Goal: Task Accomplishment & Management: Complete application form

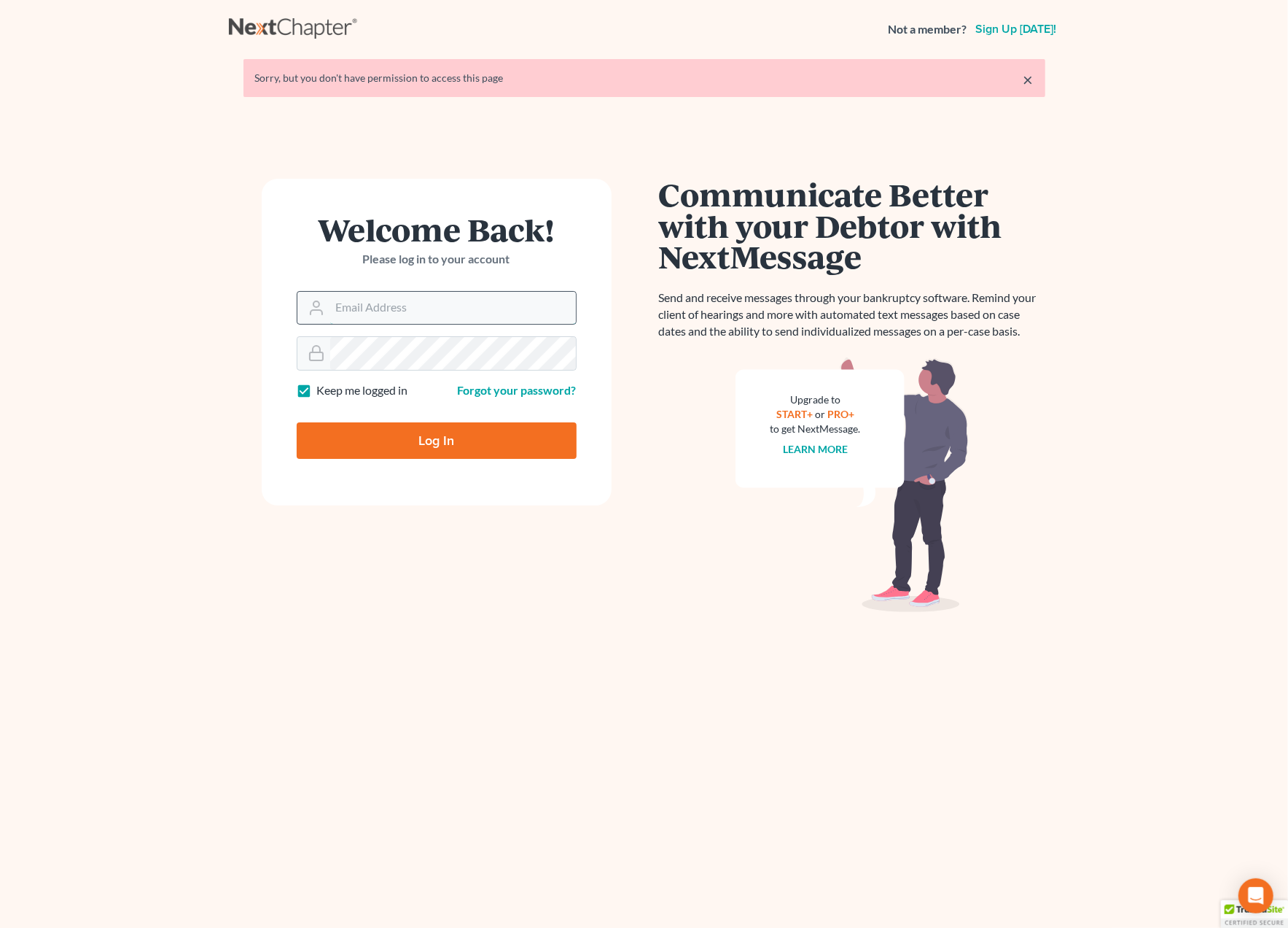
click at [391, 299] on input "Email Address" at bounding box center [453, 308] width 245 height 32
type input "[EMAIL_ADDRESS][DOMAIN_NAME]"
click at [456, 427] on input "Log In" at bounding box center [436, 440] width 280 height 37
type input "Thinking..."
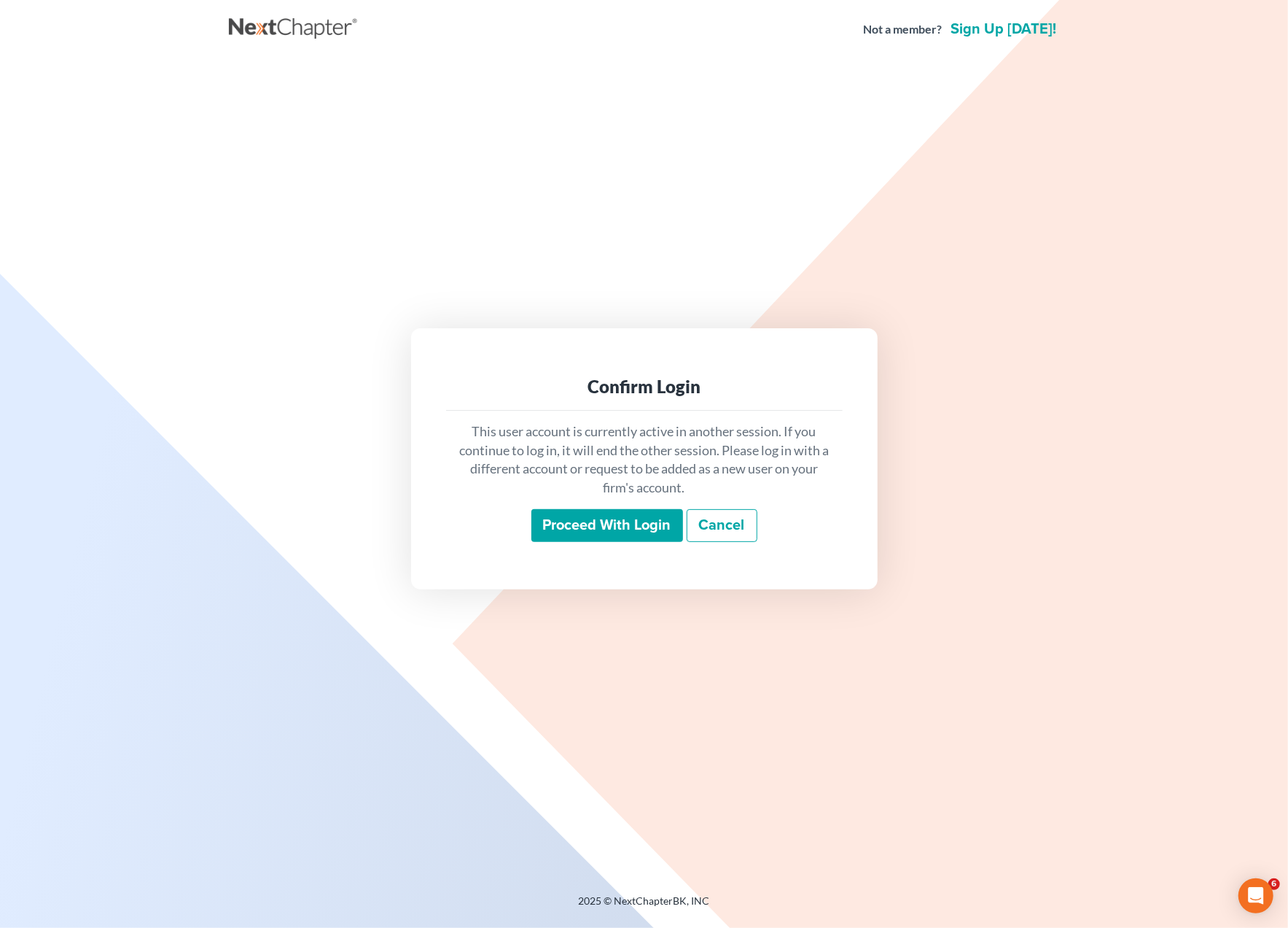
click at [647, 528] on input "Proceed with login" at bounding box center [607, 526] width 152 height 34
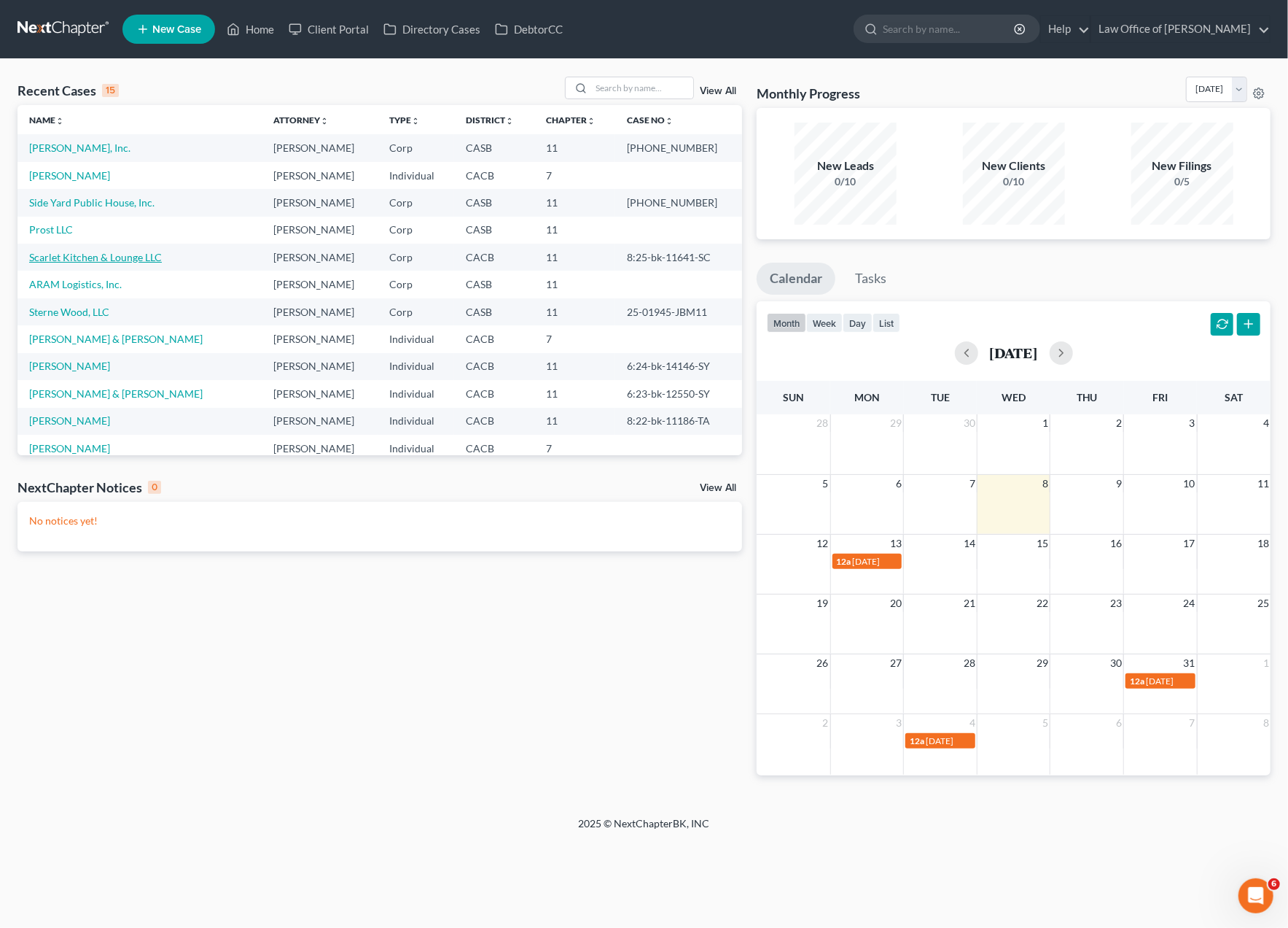
click at [67, 256] on link "Scarlet Kitchen & Lounge LLC" at bounding box center [95, 257] width 133 height 12
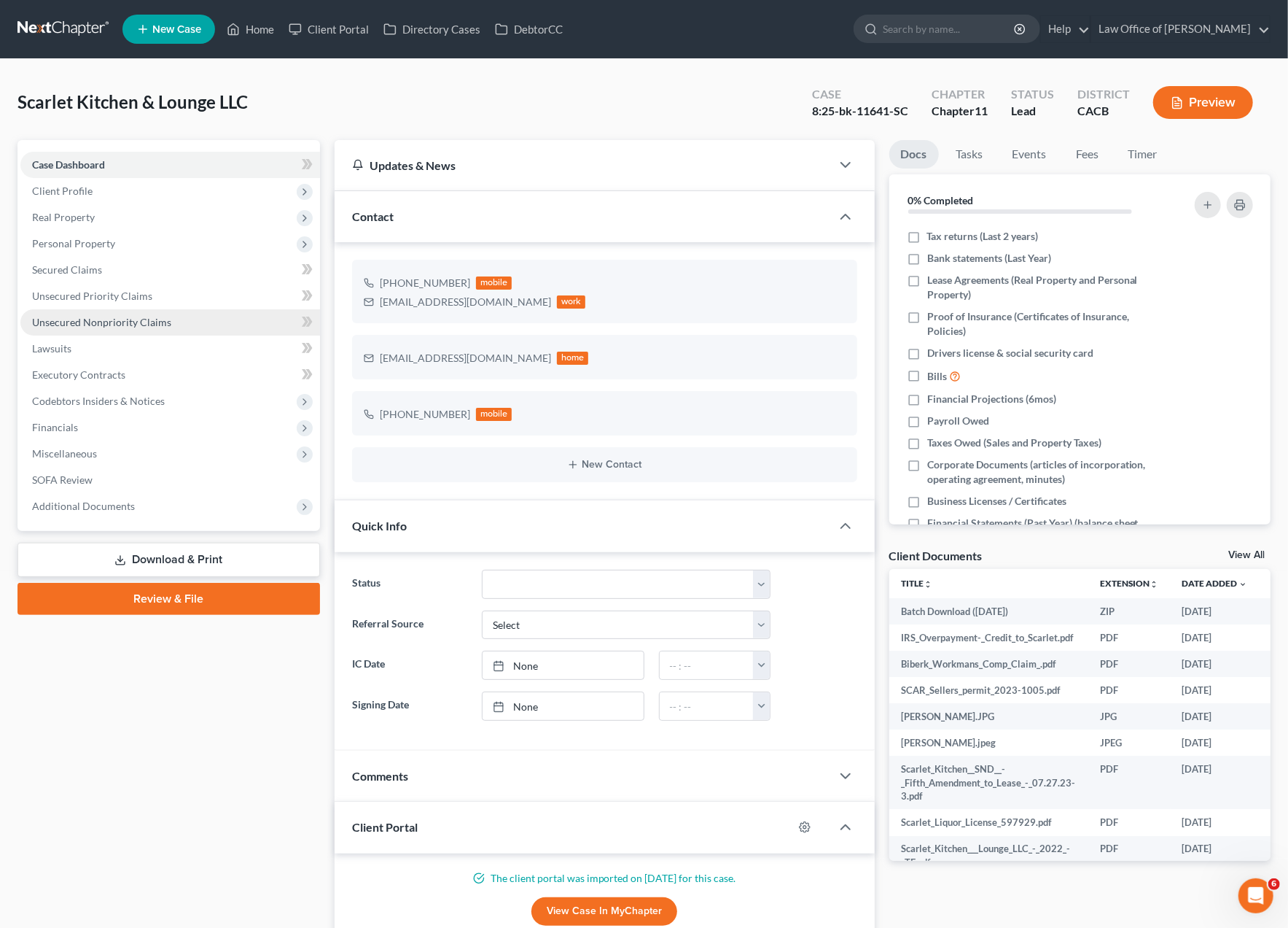
click at [86, 315] on link "Unsecured Nonpriority Claims" at bounding box center [170, 322] width 300 height 26
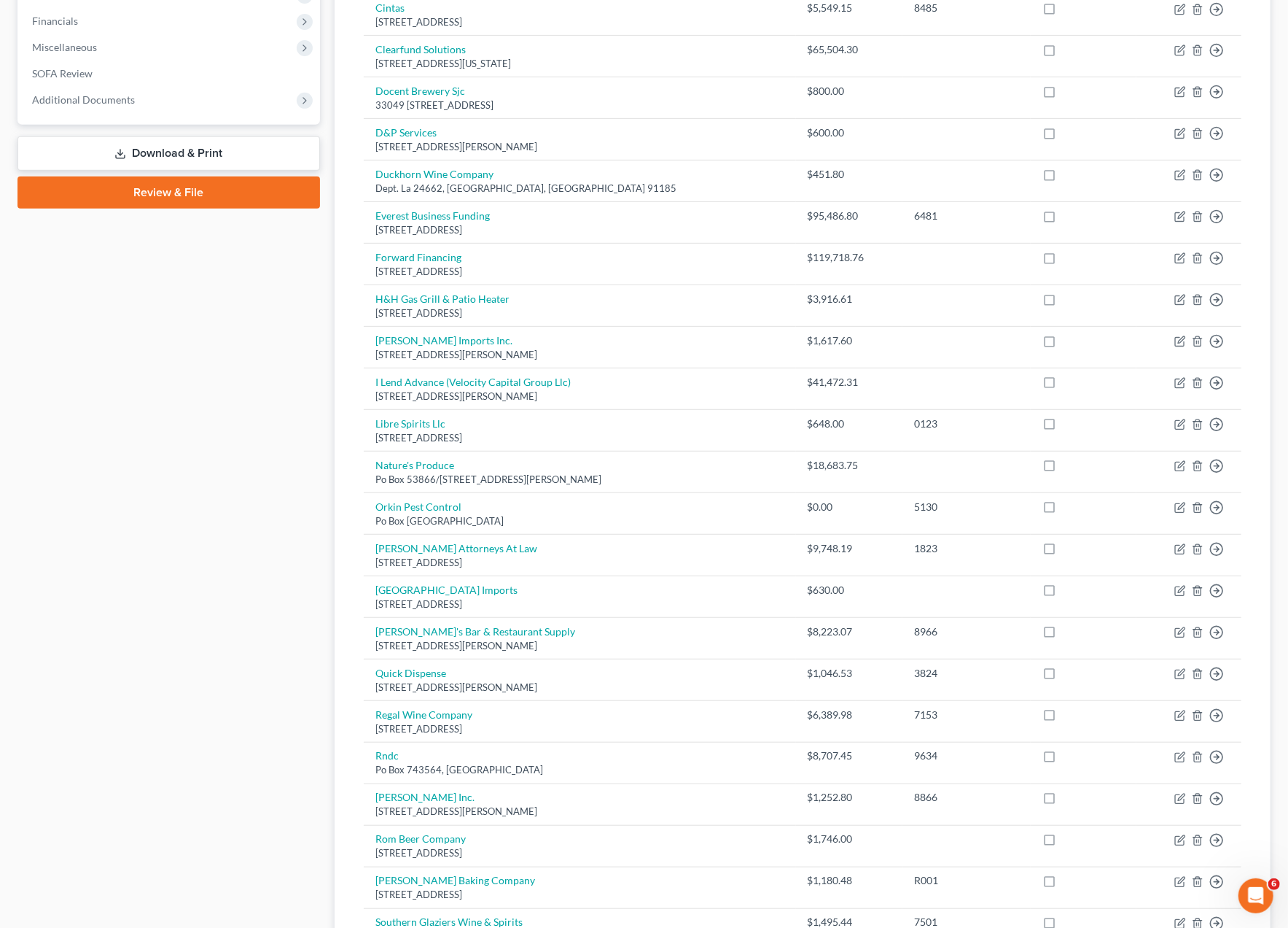
scroll to position [455, 0]
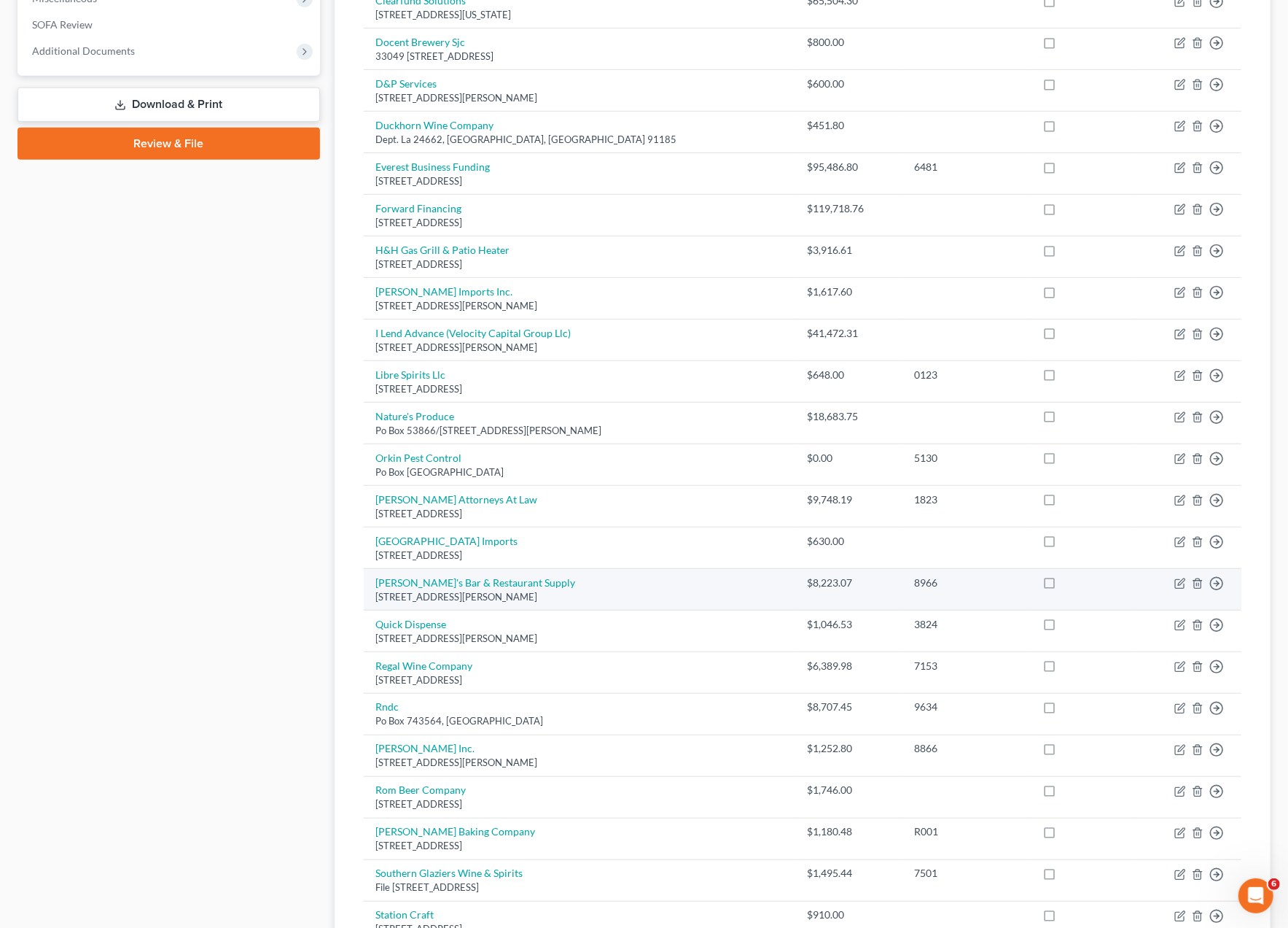
click at [808, 575] on div "$8,223.07" at bounding box center [850, 582] width 84 height 15
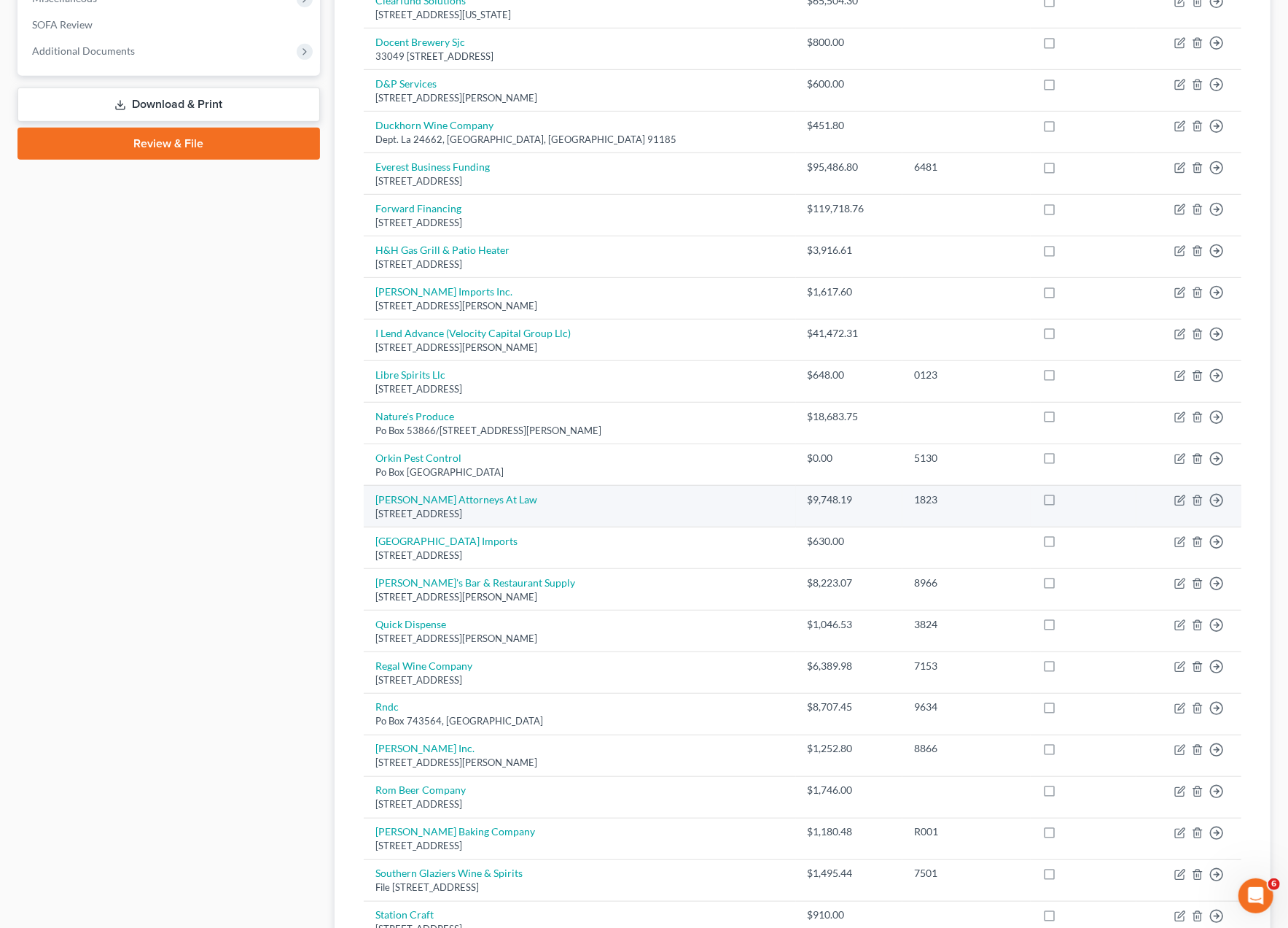
click at [808, 493] on div "$9,748.19" at bounding box center [850, 500] width 84 height 15
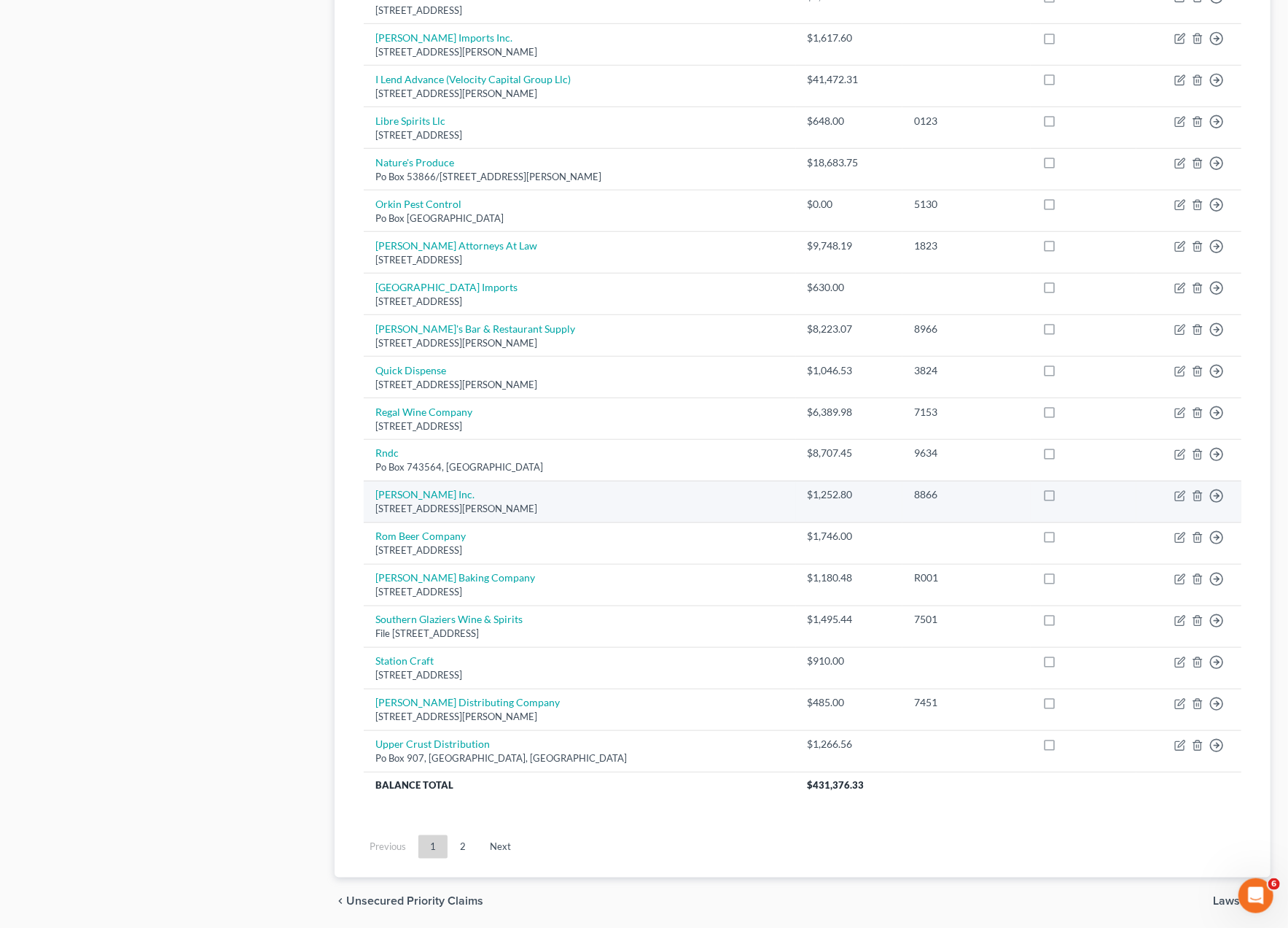
scroll to position [752, 0]
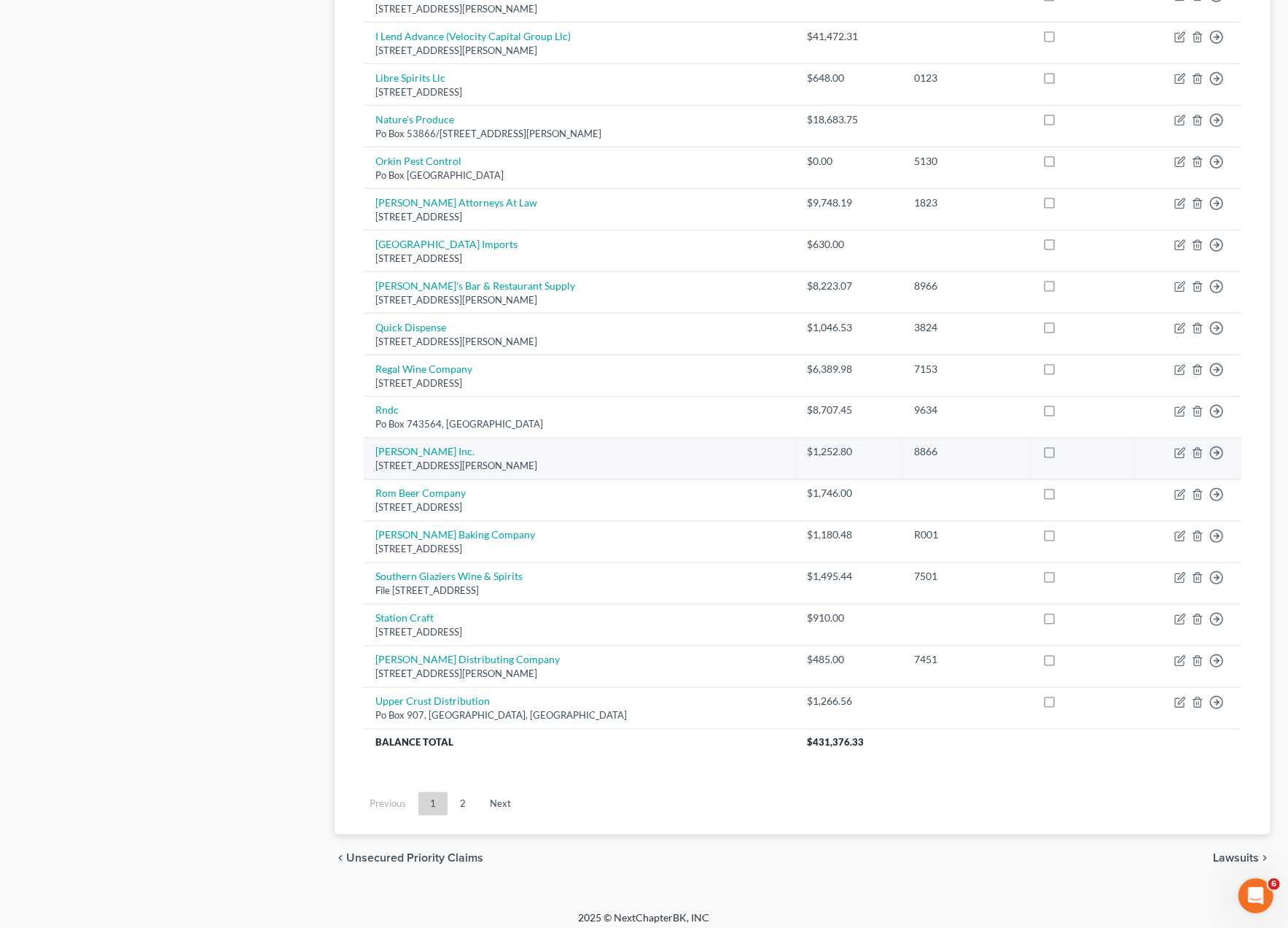
click at [808, 446] on div "$1,252.80" at bounding box center [850, 451] width 84 height 15
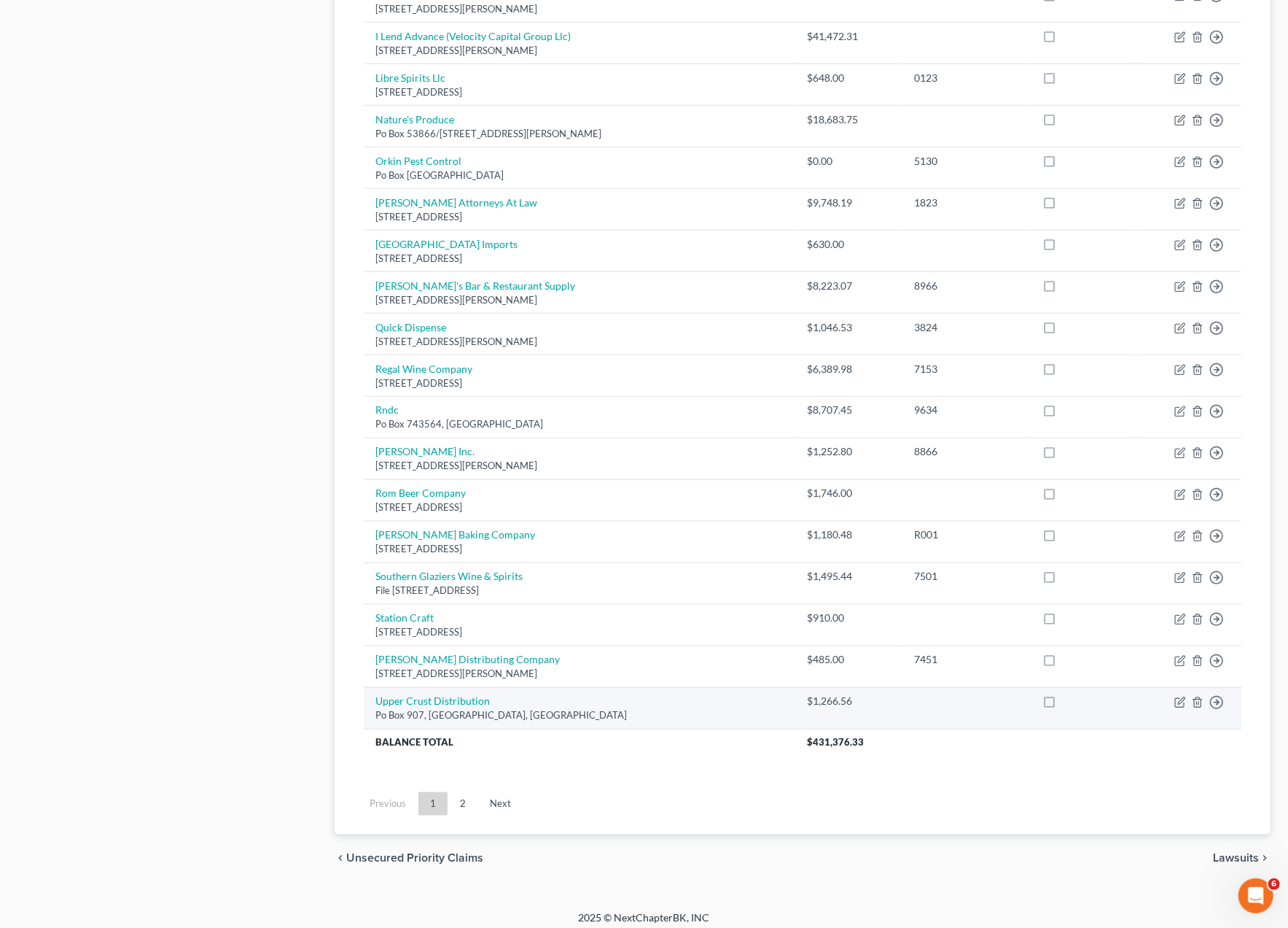
click at [808, 694] on div "$1,266.56" at bounding box center [850, 701] width 84 height 15
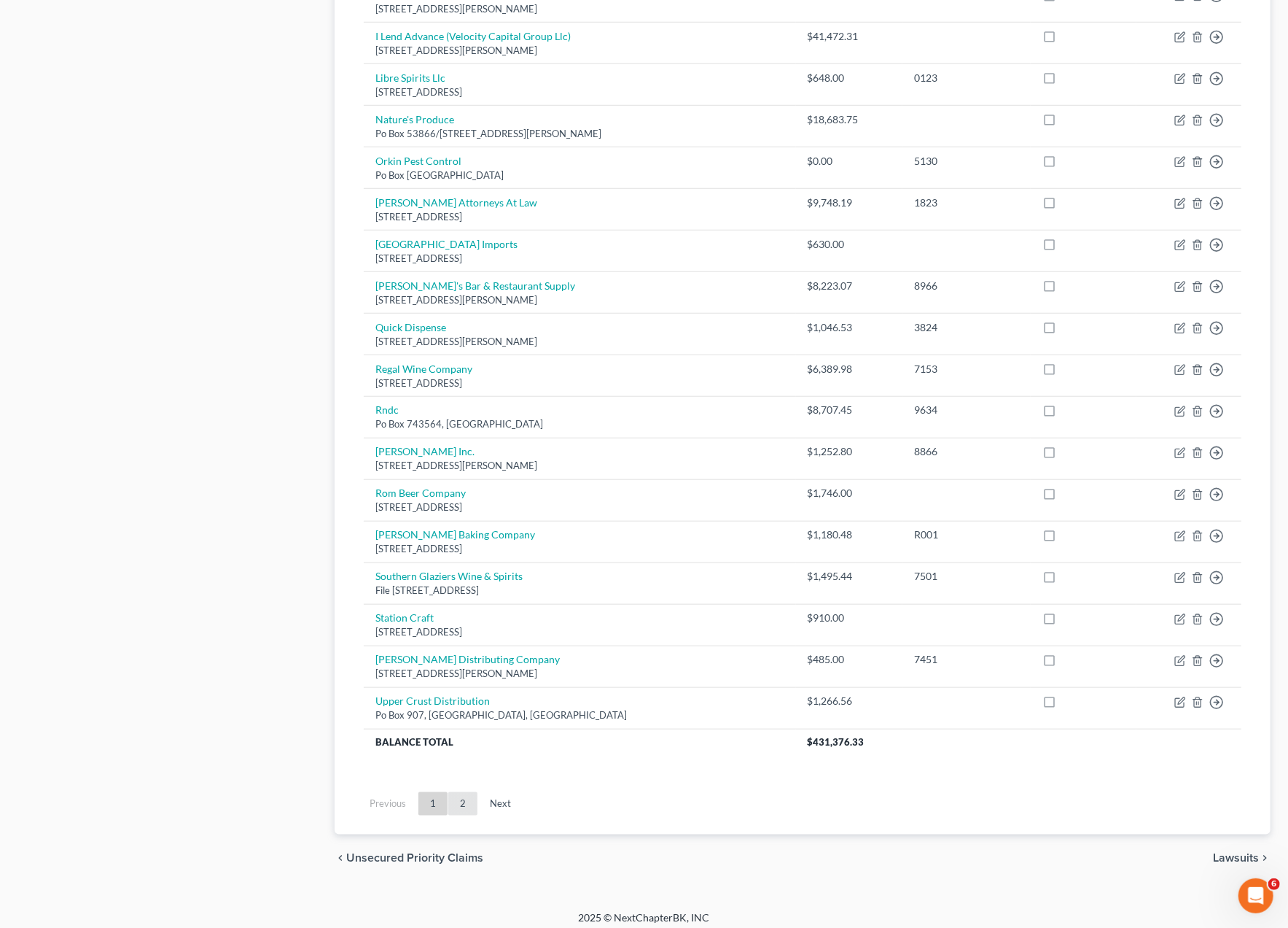
click at [466, 793] on link "2" at bounding box center [462, 803] width 29 height 23
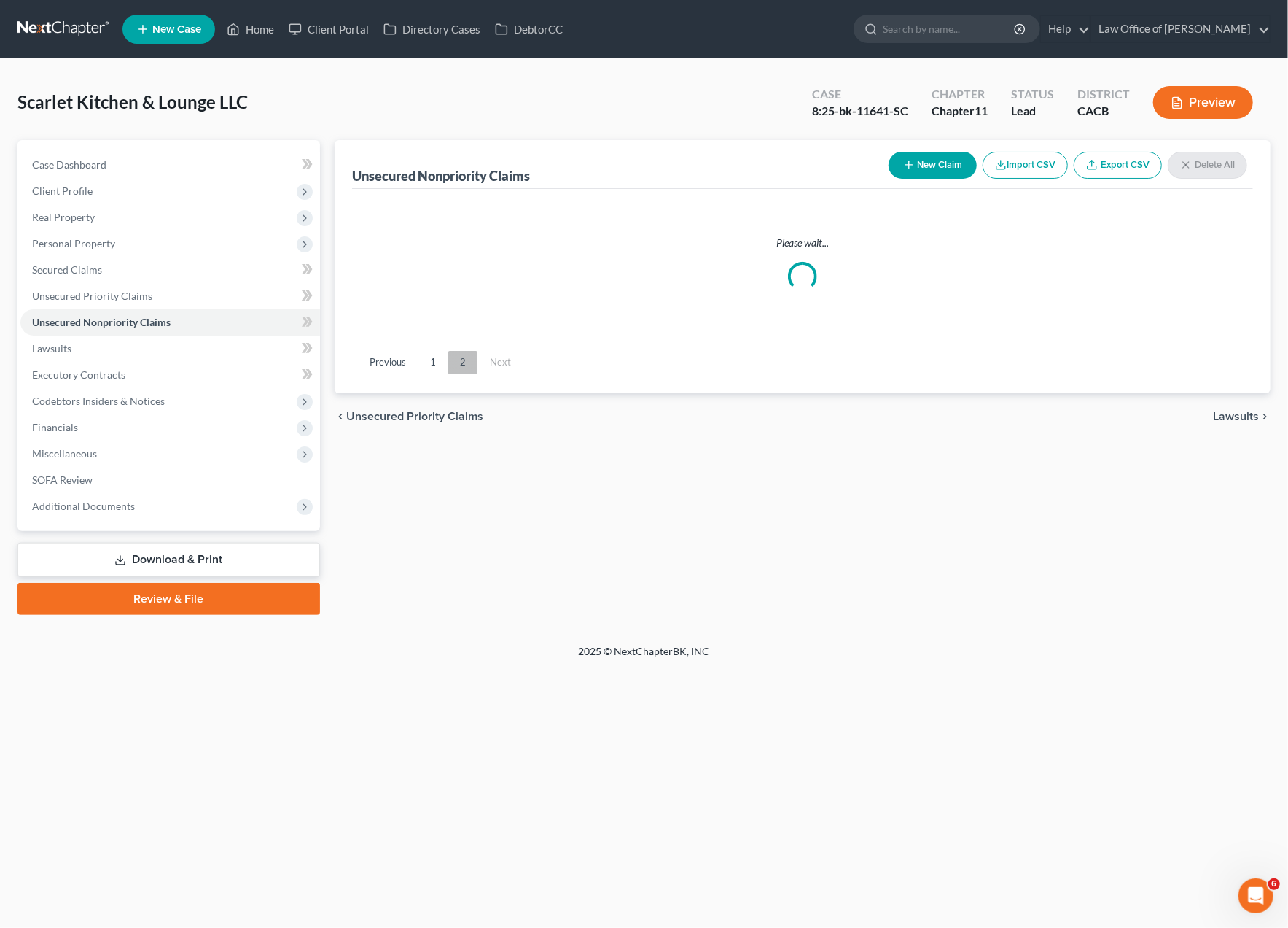
scroll to position [0, 0]
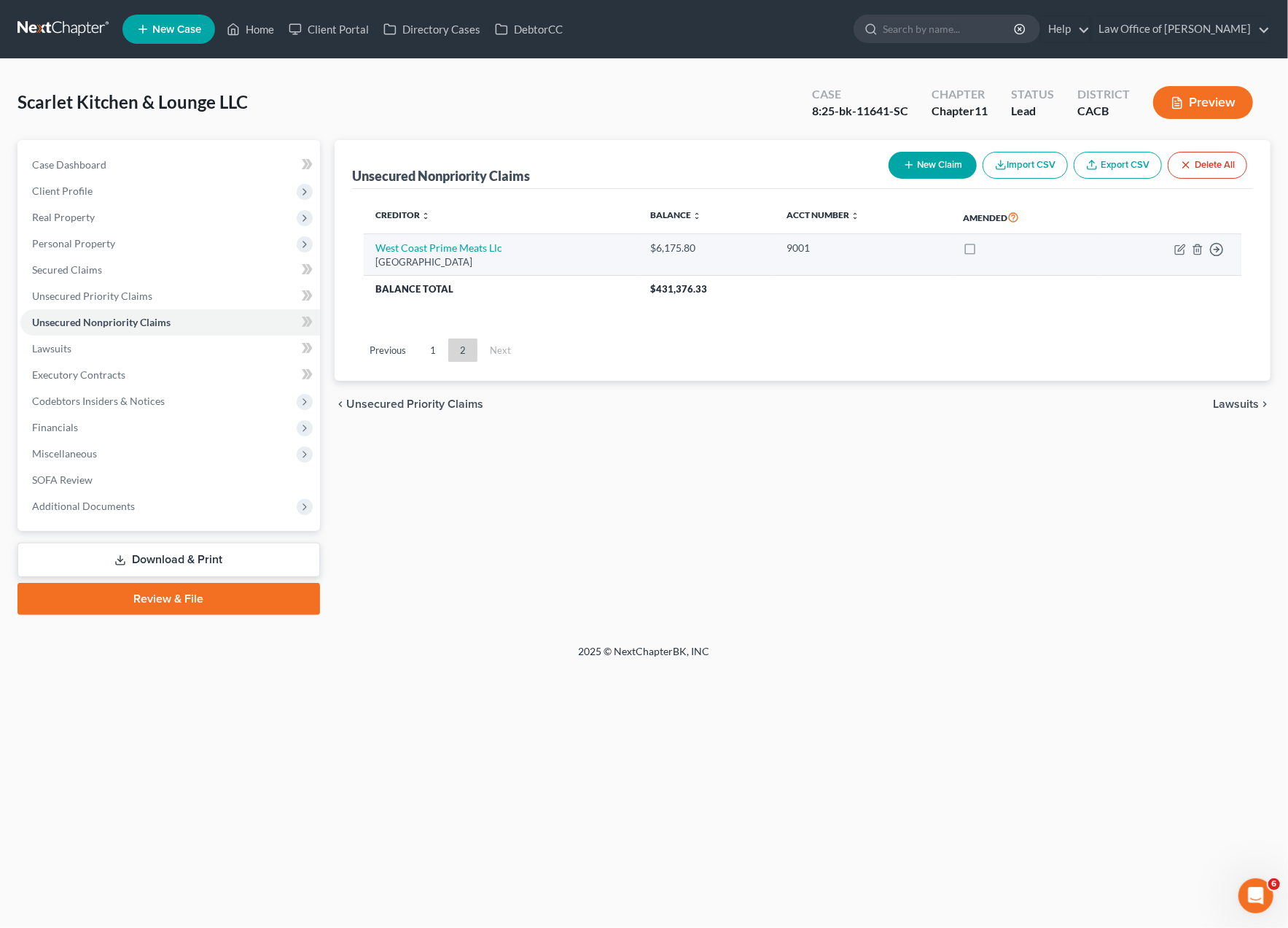
click at [693, 243] on div "$6,175.80" at bounding box center [707, 248] width 113 height 15
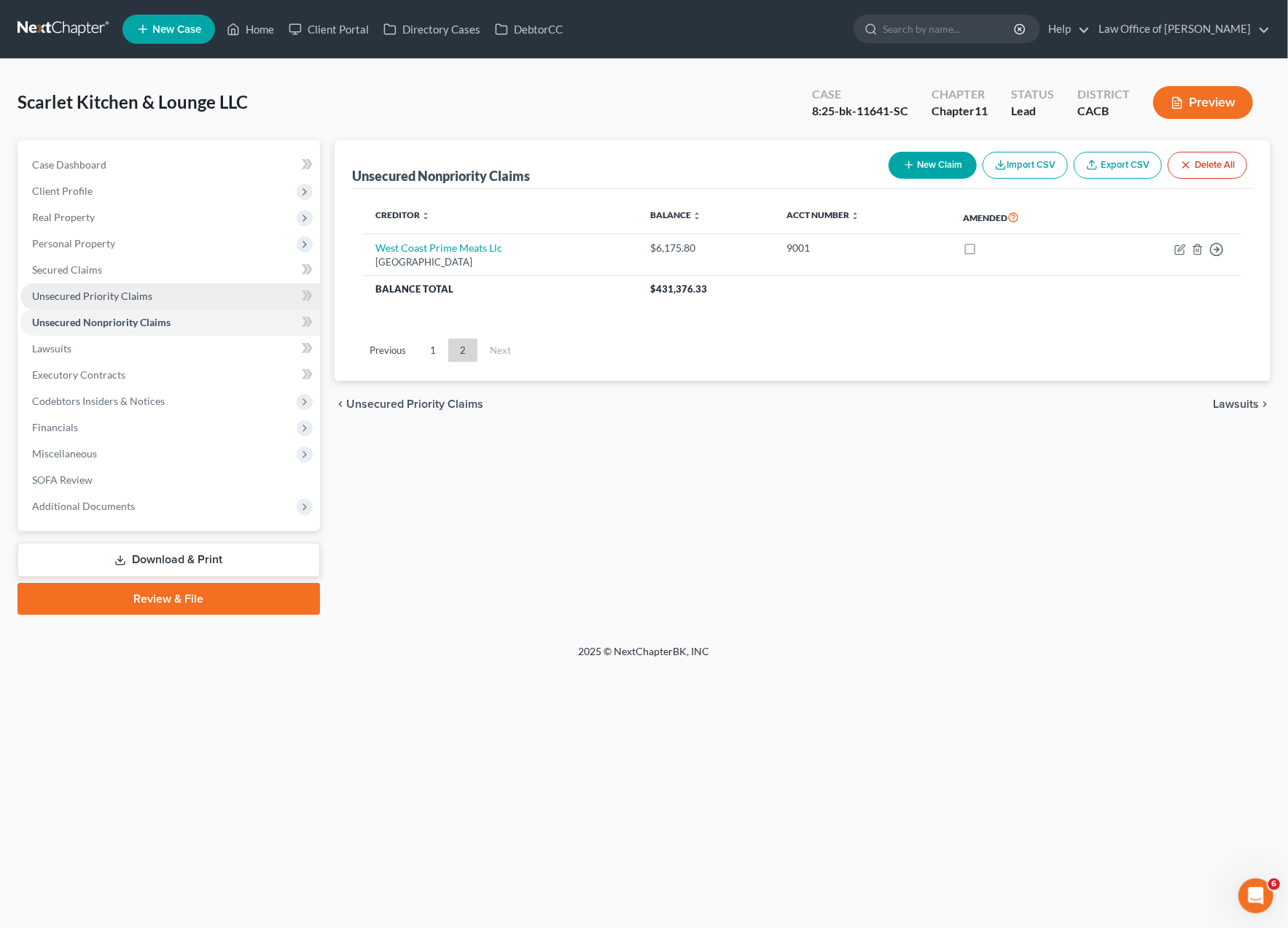
click at [95, 295] on span "Unsecured Priority Claims" at bounding box center [92, 295] width 120 height 12
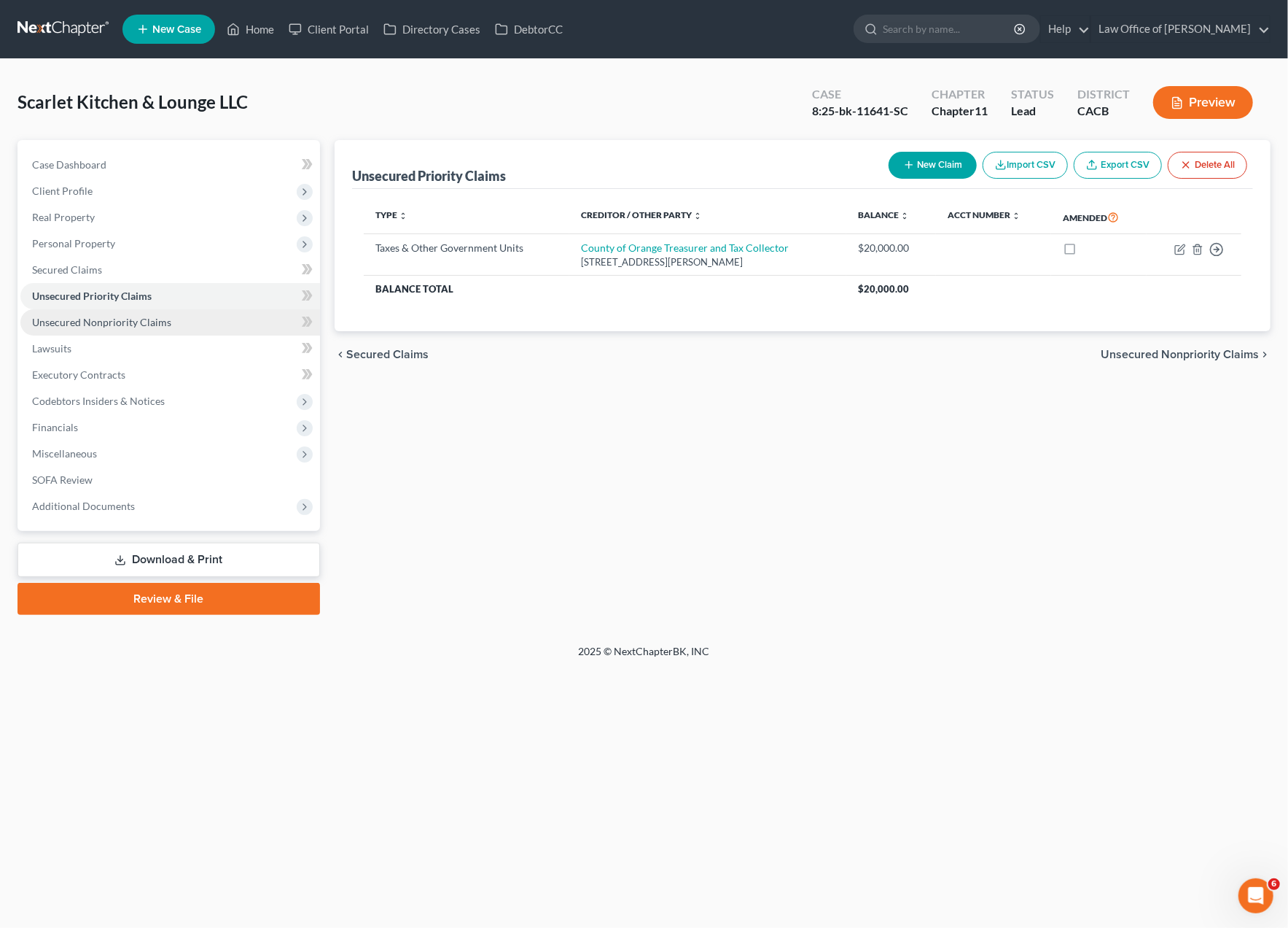
click at [94, 320] on span "Unsecured Nonpriority Claims" at bounding box center [101, 321] width 139 height 12
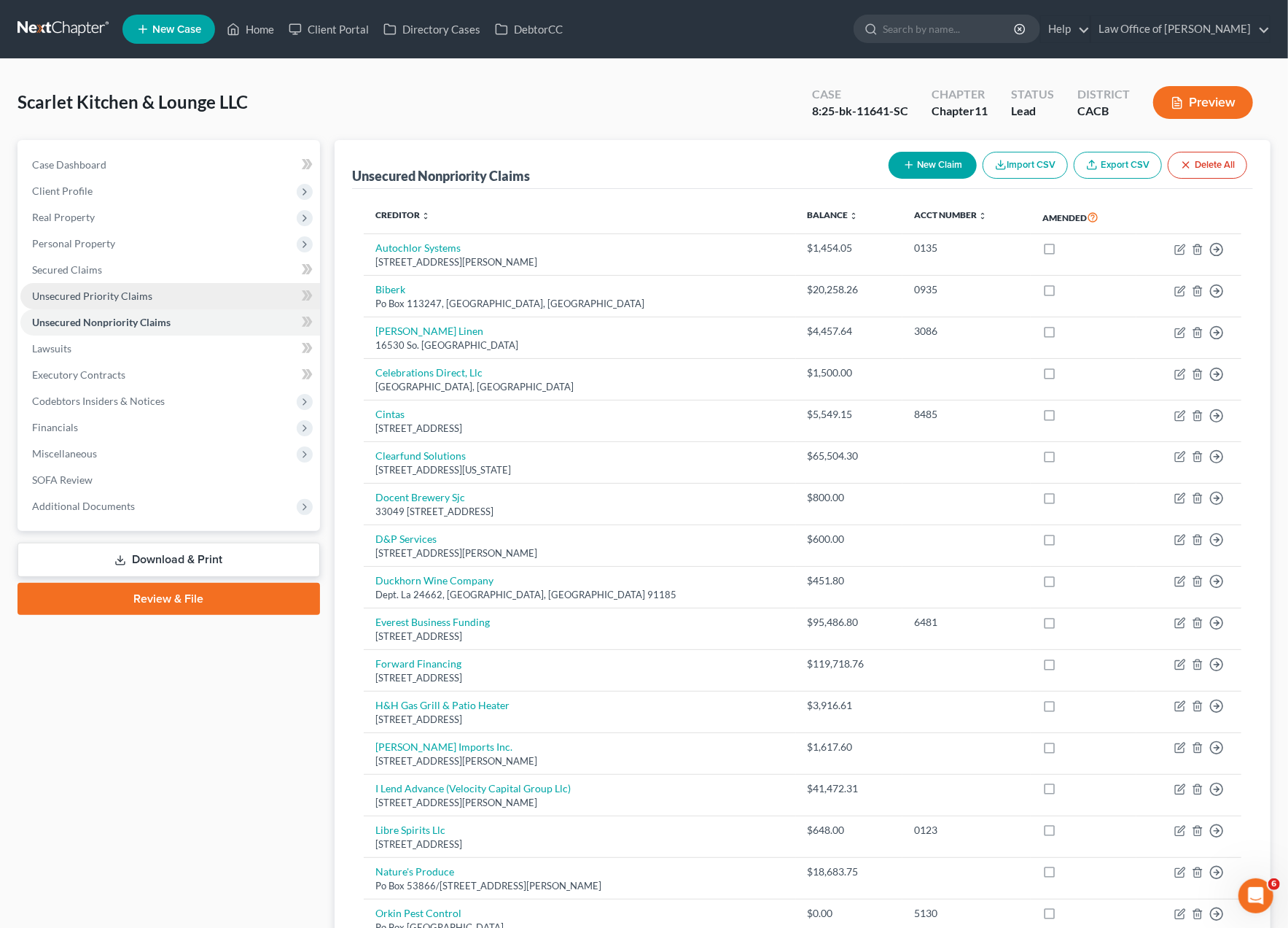
click at [93, 292] on span "Unsecured Priority Claims" at bounding box center [92, 295] width 120 height 12
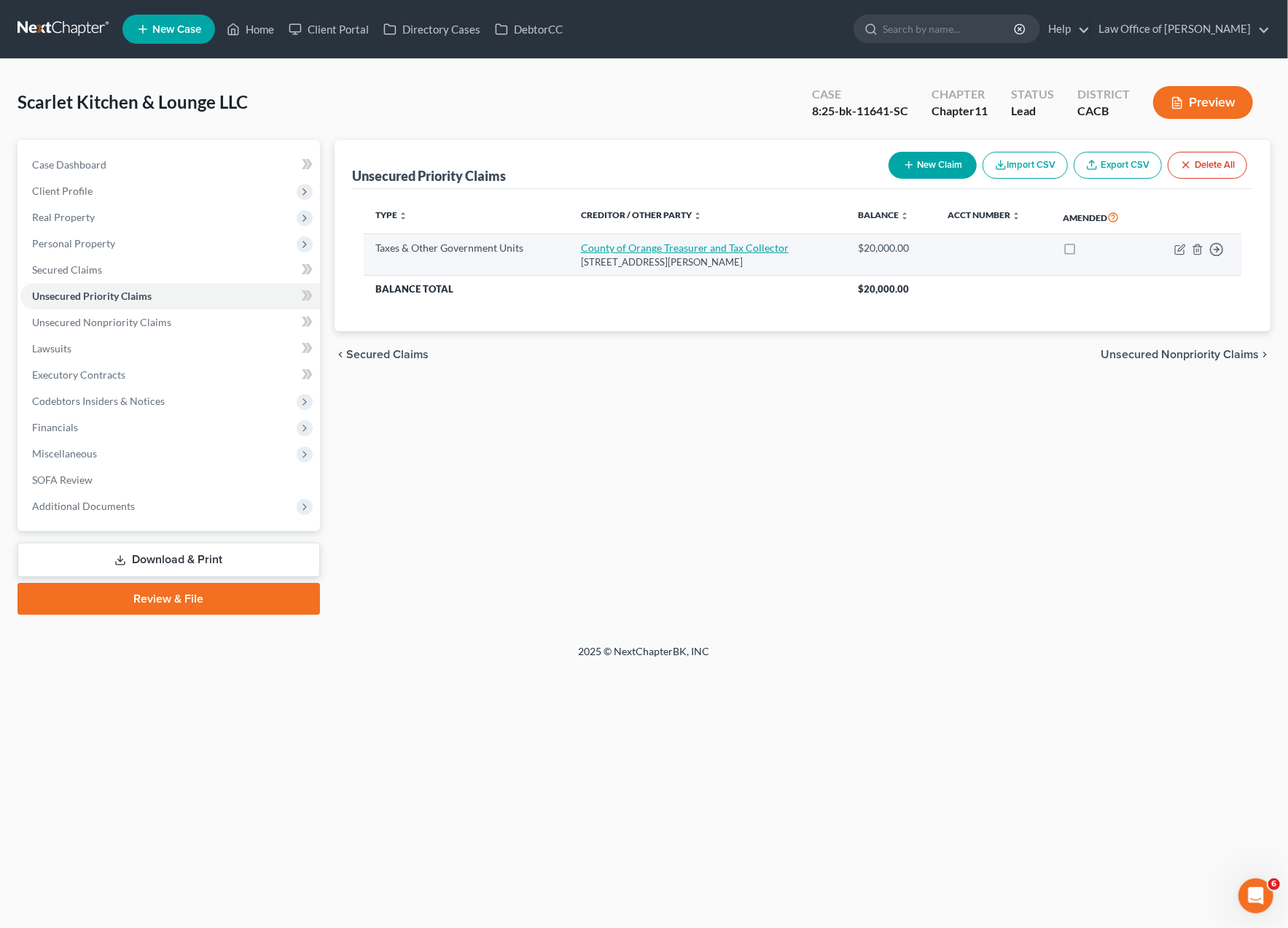
click at [651, 249] on link "County of Orange Treasurer and Tax Collector" at bounding box center [685, 247] width 208 height 12
select select "2"
select select "4"
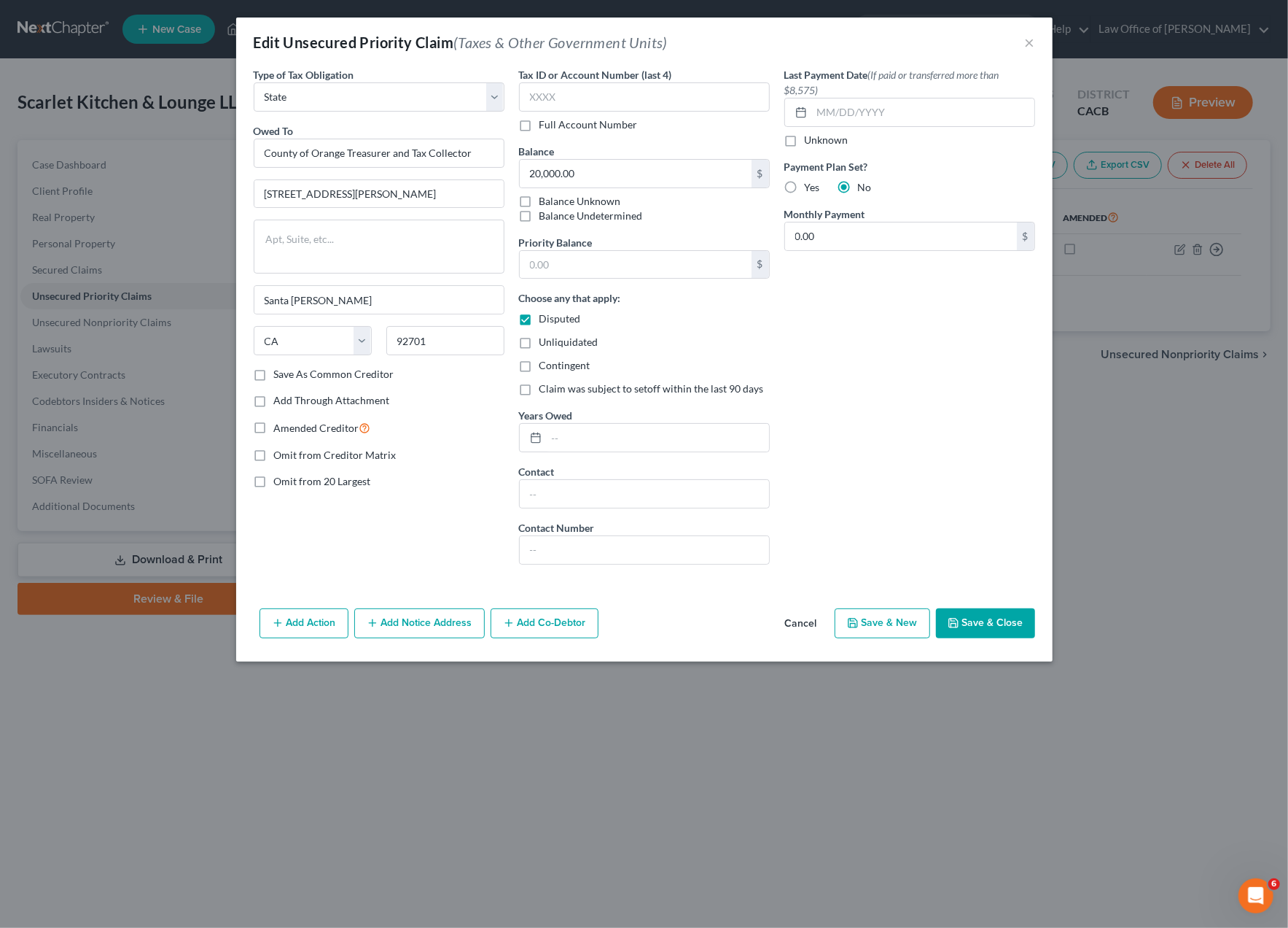
click at [809, 618] on button "Cancel" at bounding box center [800, 624] width 55 height 29
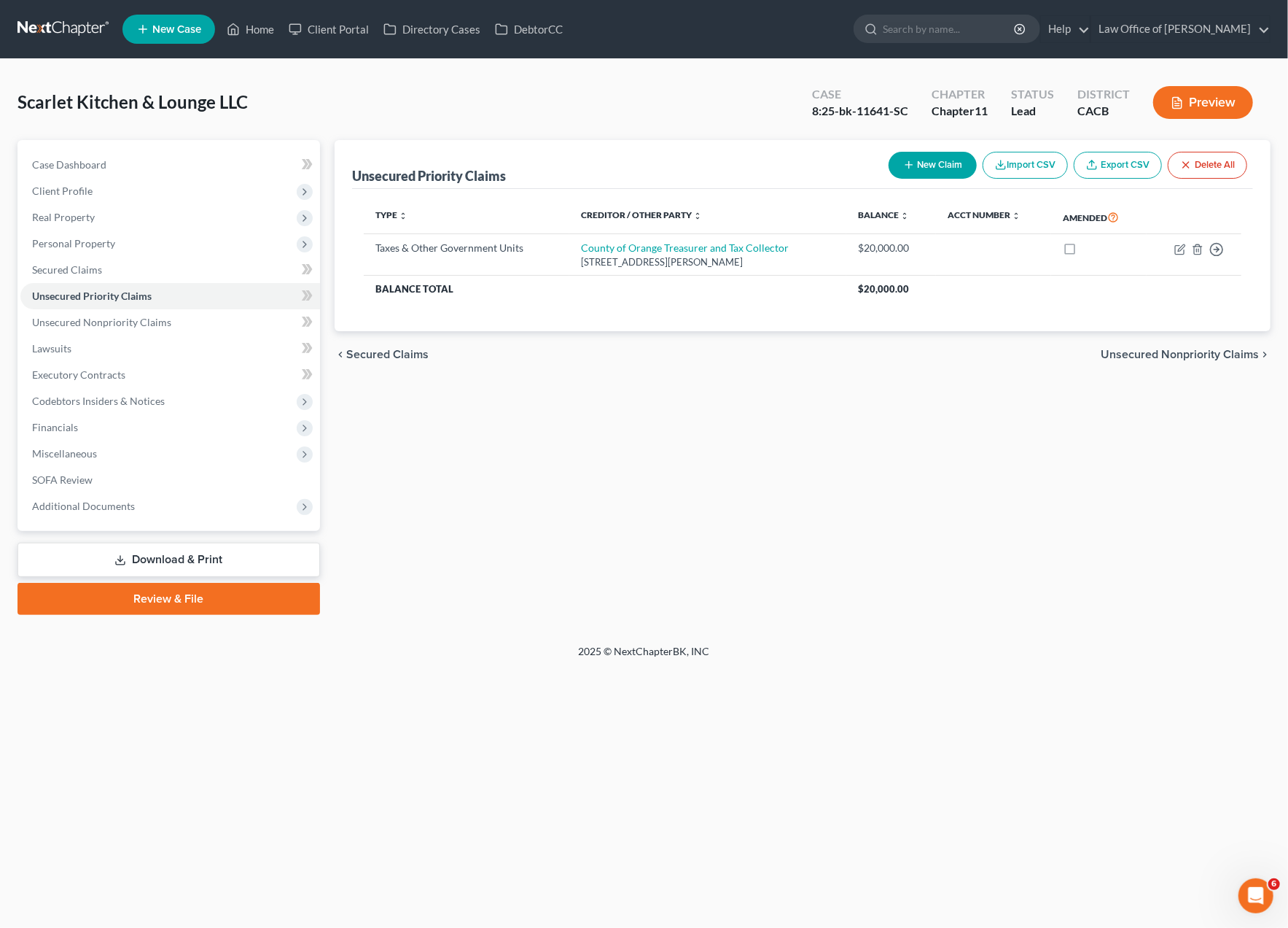
click at [890, 500] on div "Unsecured Priority Claims New Claim Import CSV Export CSV Delete All Type expan…" at bounding box center [802, 377] width 950 height 475
click at [49, 730] on div "Home New Case Client Portal Directory Cases DebtorCC Law Office of Donald W. Re…" at bounding box center [644, 464] width 1288 height 928
click at [607, 588] on div "Unsecured Priority Claims New Claim Import CSV Export CSV Delete All Type expan…" at bounding box center [802, 377] width 950 height 475
click at [132, 304] on link "Unsecured Priority Claims" at bounding box center [170, 296] width 300 height 26
click at [49, 272] on span "Secured Claims" at bounding box center [66, 269] width 70 height 12
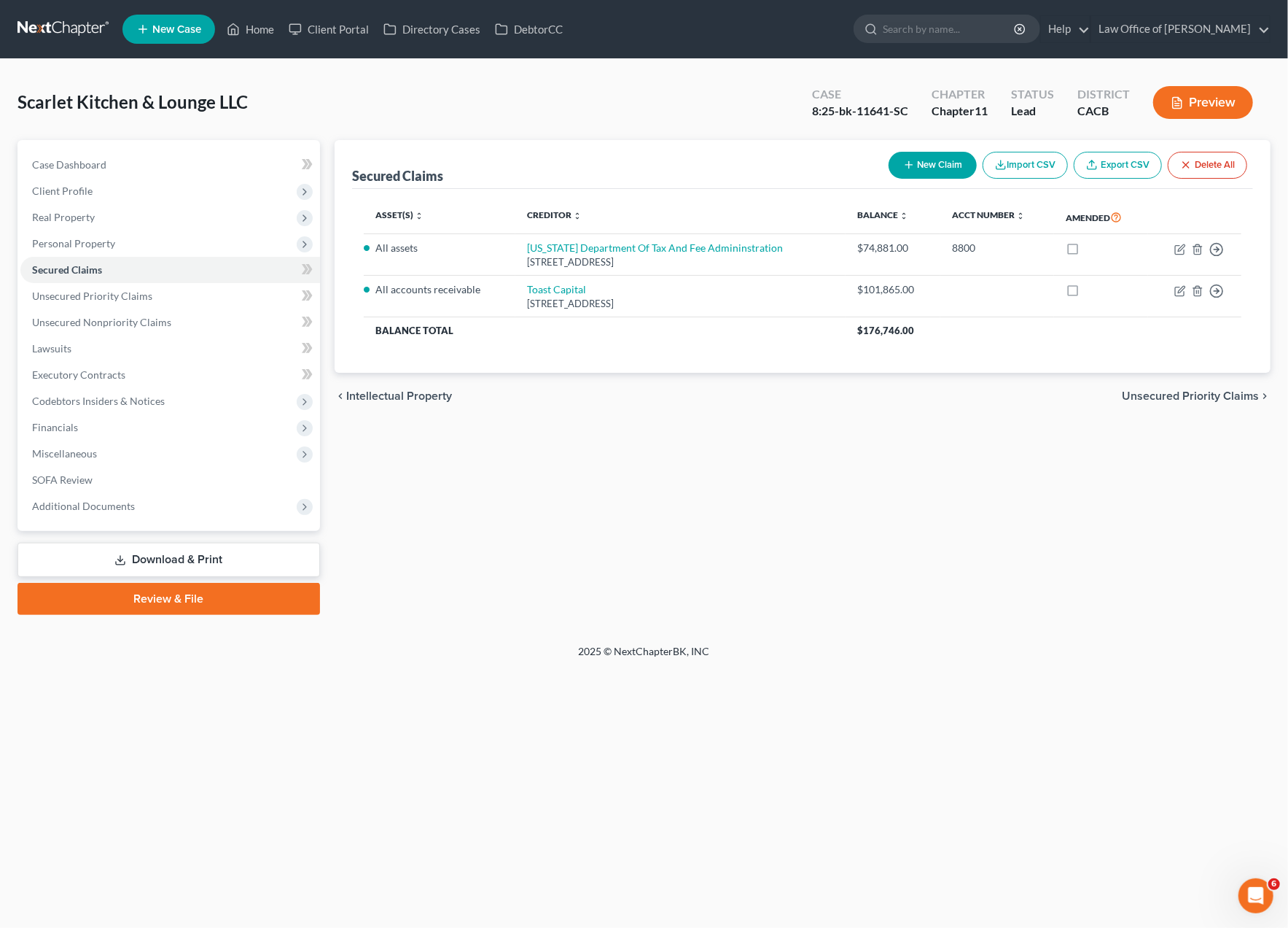
click at [634, 142] on div "Secured Claims New Claim Import CSV Export CSV Delete All" at bounding box center [802, 165] width 901 height 49
click at [754, 564] on div "Secured Claims New Claim Import CSV Export CSV Delete All Asset(s) expand_more …" at bounding box center [802, 377] width 950 height 475
click at [69, 242] on span "Personal Property" at bounding box center [73, 243] width 83 height 12
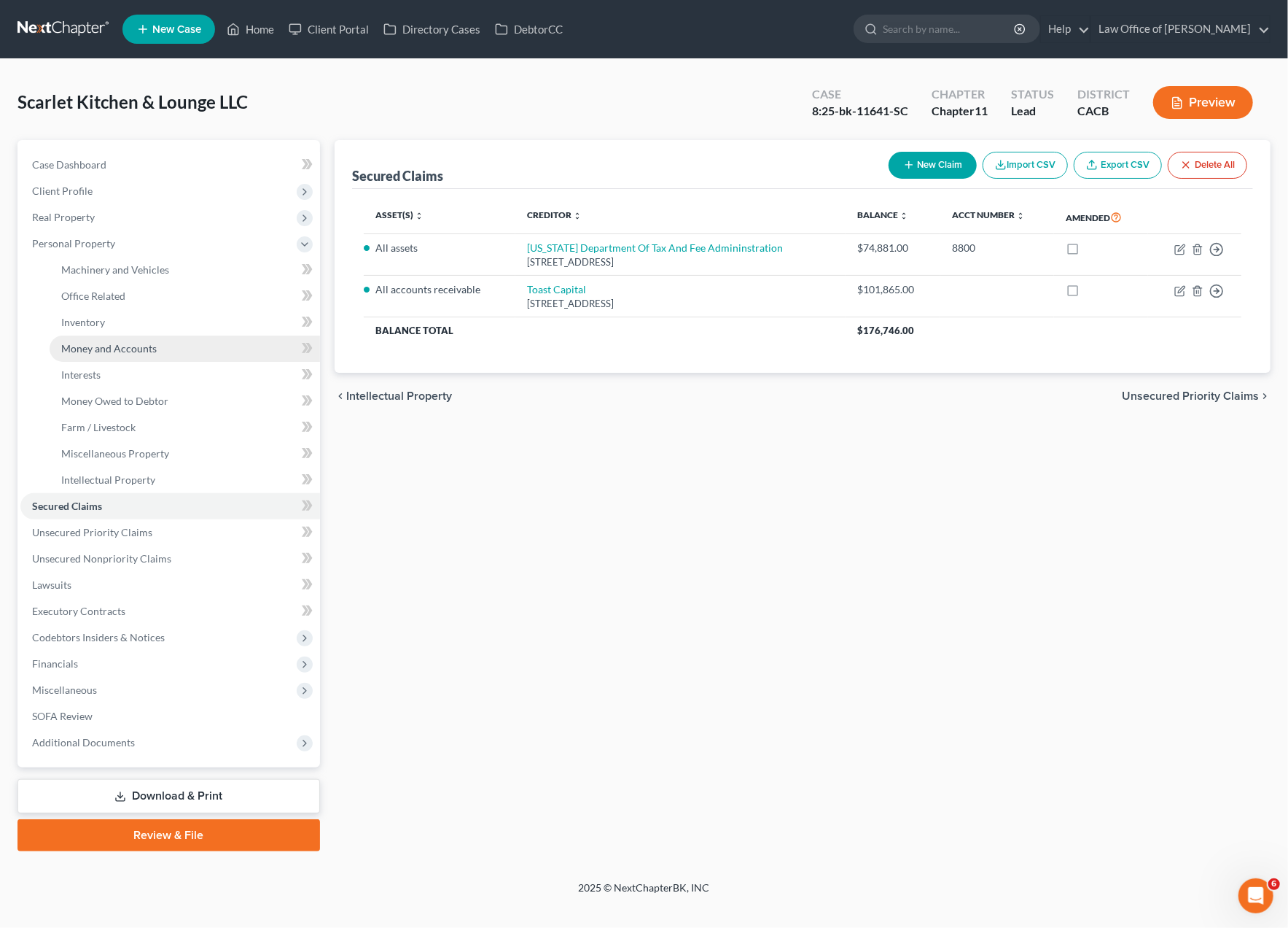
click at [94, 342] on span "Money and Accounts" at bounding box center [109, 347] width 95 height 12
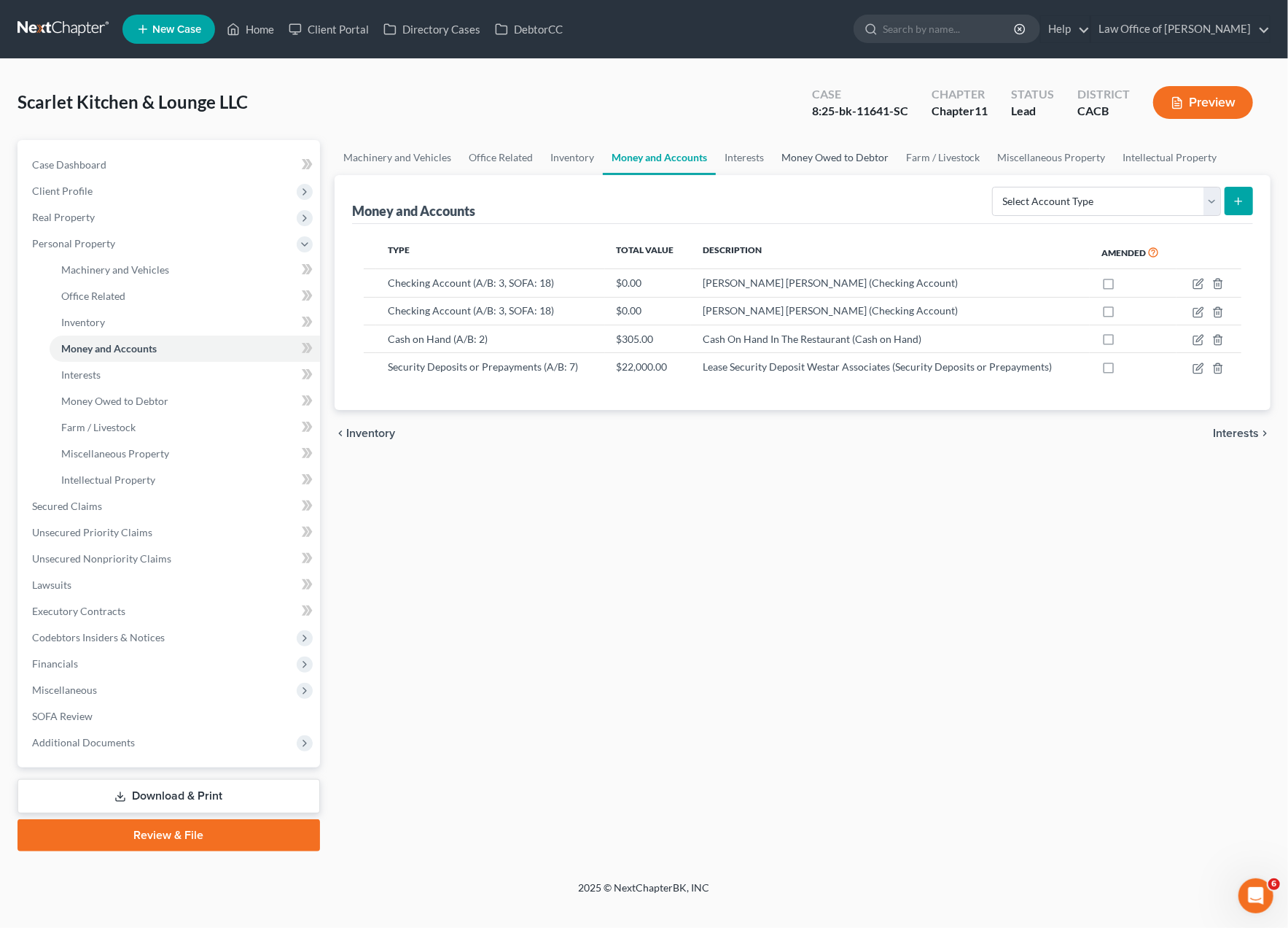
click at [793, 156] on link "Money Owed to Debtor" at bounding box center [834, 157] width 124 height 35
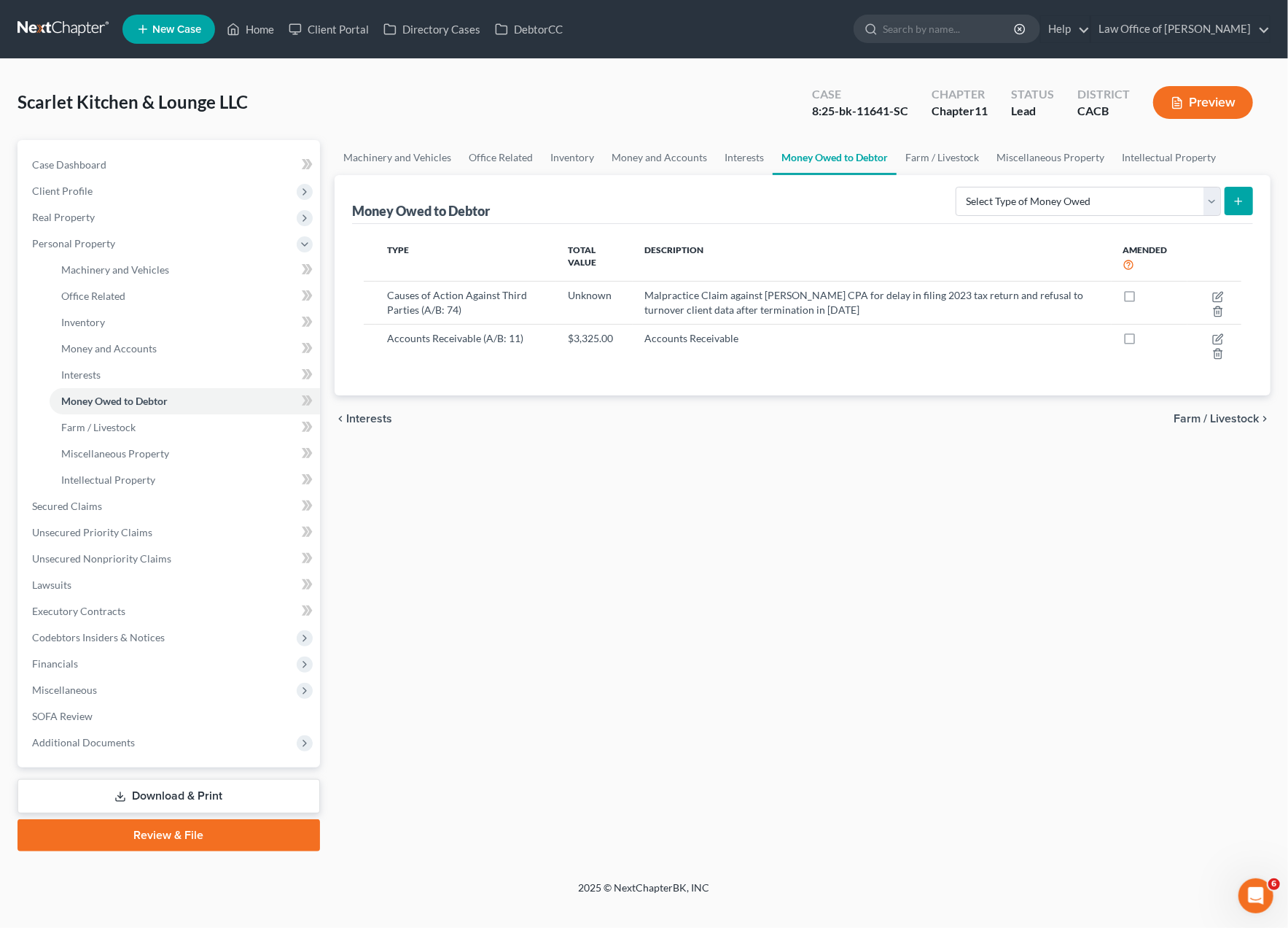
click at [754, 509] on div "Machinery and Vehicles Office Related Inventory Money and Accounts Interests Mo…" at bounding box center [802, 495] width 950 height 711
click at [762, 486] on div "Machinery and Vehicles Office Related Inventory Money and Accounts Interests Mo…" at bounding box center [802, 495] width 950 height 711
click at [682, 161] on link "Money and Accounts" at bounding box center [659, 157] width 113 height 35
